Goal: Task Accomplishment & Management: Manage account settings

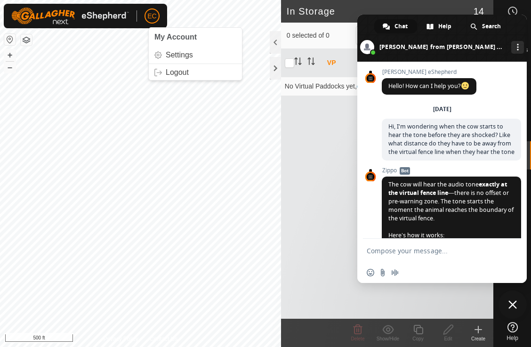
scroll to position [3440, 0]
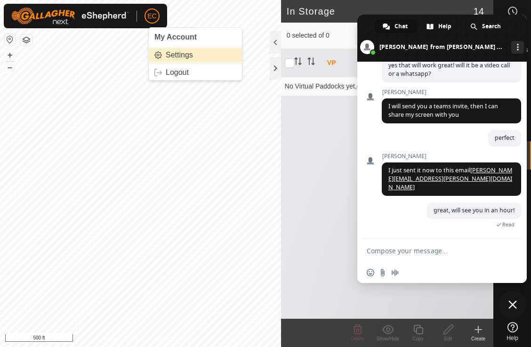
click at [173, 55] on link "Settings" at bounding box center [195, 55] width 93 height 15
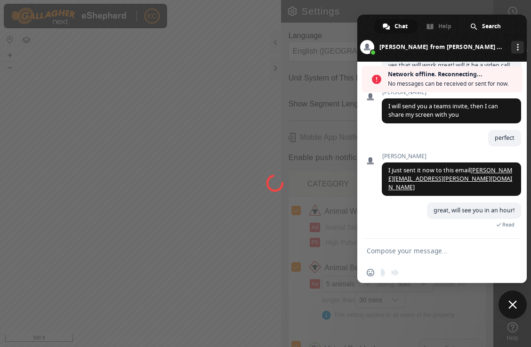
click at [512, 30] on span at bounding box center [441, 38] width 169 height 47
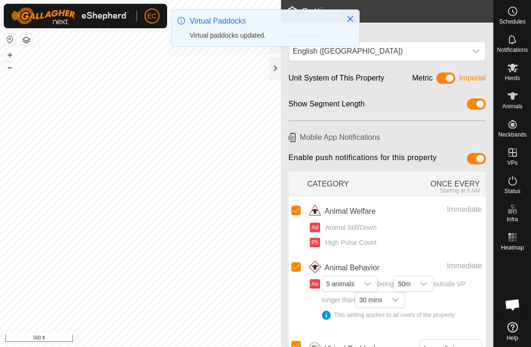
click at [509, 303] on span "Open chat" at bounding box center [513, 305] width 16 height 13
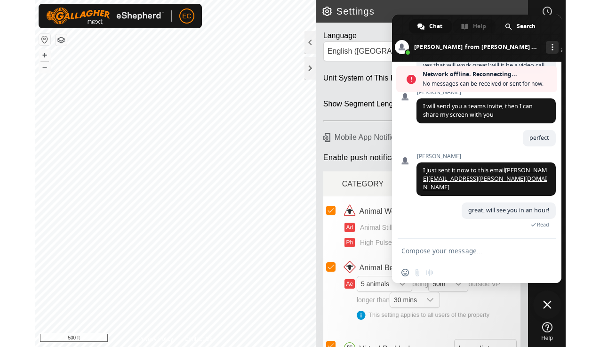
scroll to position [3440, 0]
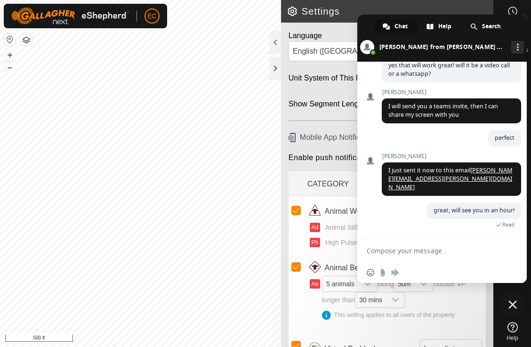
click at [517, 25] on span at bounding box center [441, 38] width 169 height 47
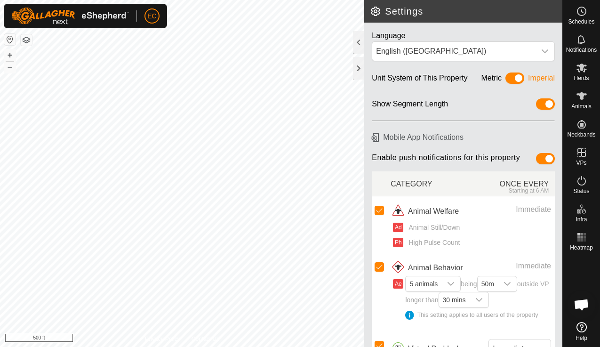
click at [530, 190] on div "Starting at 6 AM" at bounding box center [511, 190] width 76 height 7
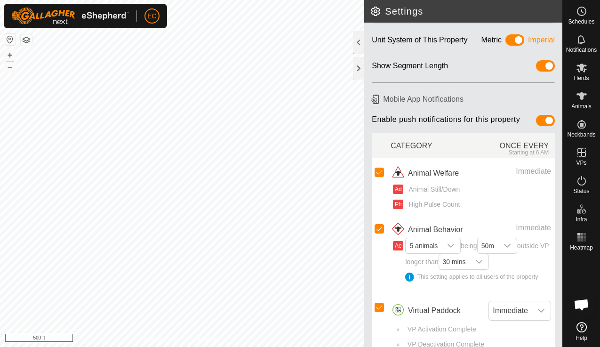
scroll to position [52, 0]
